Goal: Information Seeking & Learning: Find specific fact

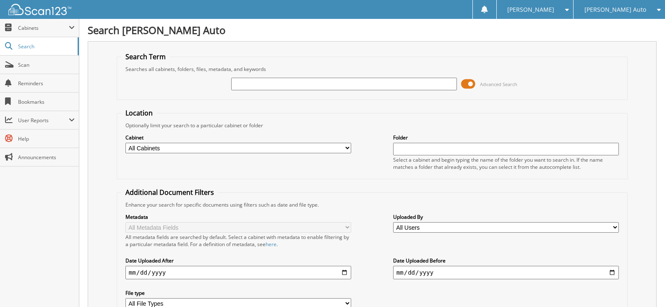
drag, startPoint x: 196, startPoint y: 143, endPoint x: 192, endPoint y: 165, distance: 22.5
click at [197, 145] on select "All Cabinets ACCOUNTS PAYABLE CHEVROLET ACCOUNTS PAYABLE FT [PERSON_NAME] ACCOU…" at bounding box center [238, 148] width 226 height 10
select select "51696"
click at [125, 143] on select "All Cabinets ACCOUNTS PAYABLE CHEVROLET ACCOUNTS PAYABLE FT [PERSON_NAME] ACCOU…" at bounding box center [238, 148] width 226 height 10
click at [300, 87] on input "text" at bounding box center [344, 84] width 226 height 13
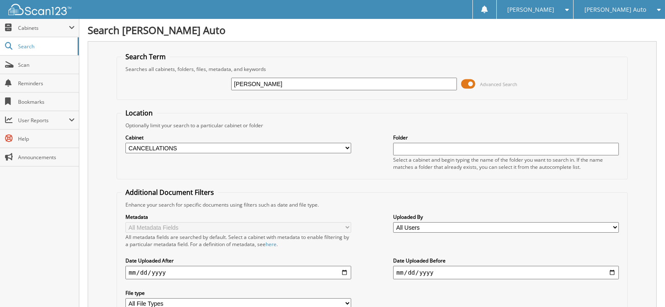
type input "[PERSON_NAME]"
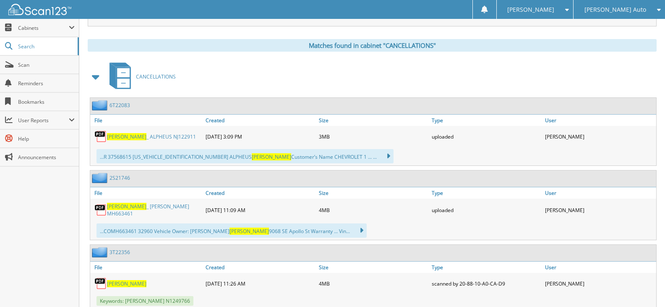
scroll to position [315, 0]
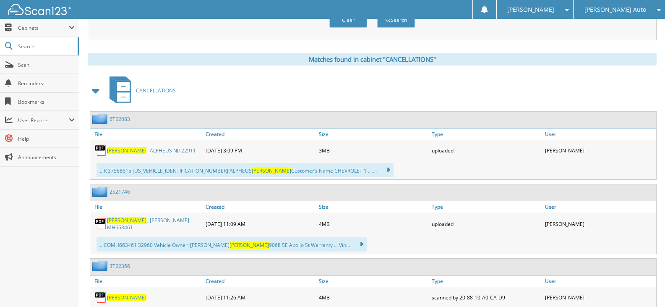
click at [118, 224] on span "[PERSON_NAME]" at bounding box center [126, 219] width 39 height 7
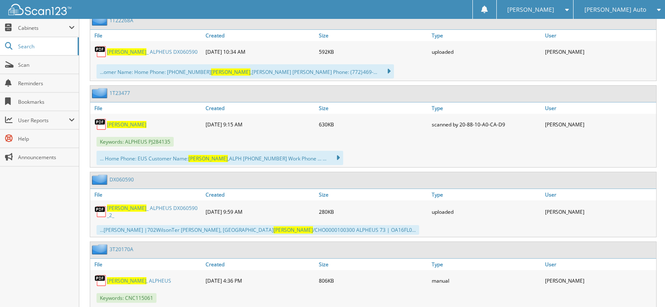
scroll to position [797, 0]
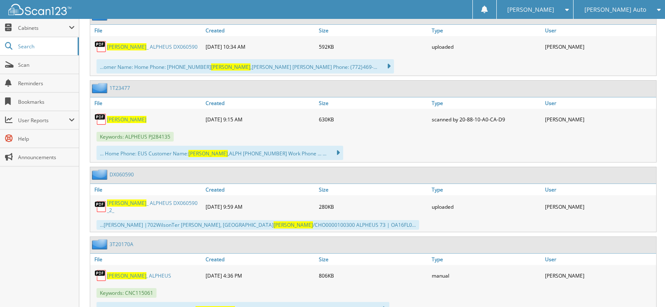
click at [122, 119] on span "ROBBINS" at bounding box center [126, 119] width 39 height 7
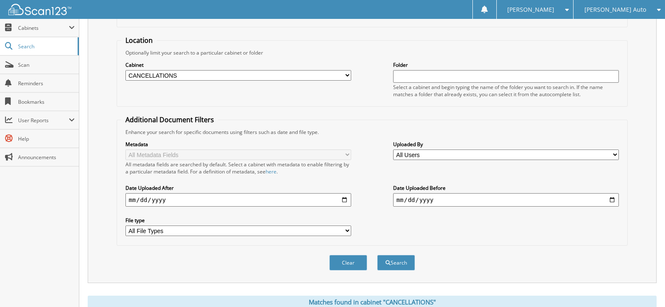
scroll to position [0, 0]
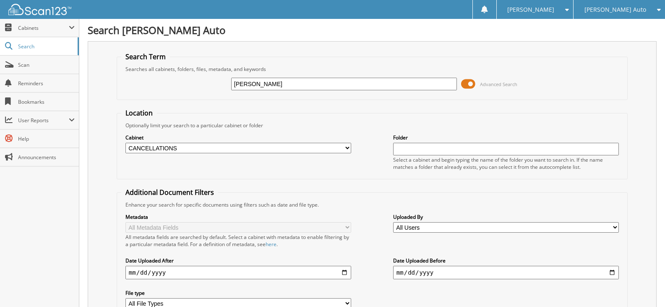
click at [40, 10] on img at bounding box center [39, 9] width 63 height 11
